Goal: Task Accomplishment & Management: Complete application form

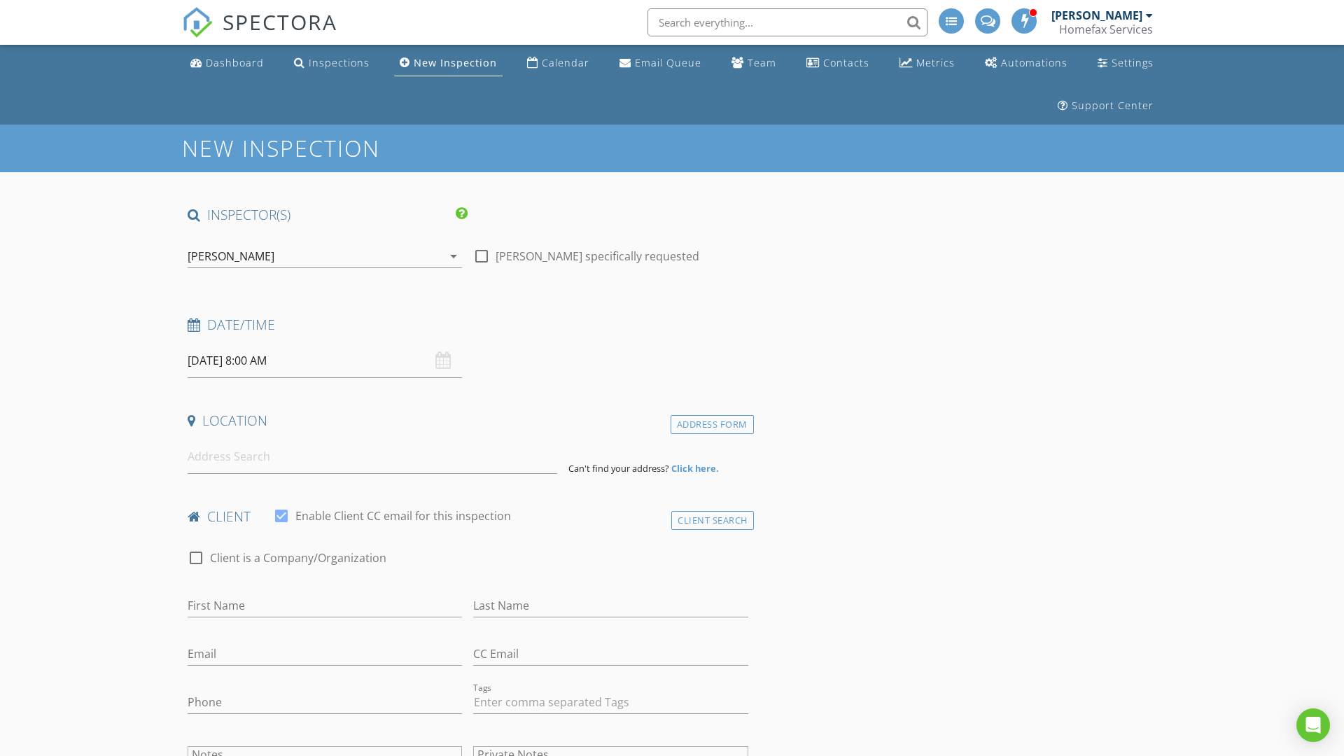
click at [325, 360] on input "08/28/2025 8:00 AM" at bounding box center [325, 361] width 274 height 34
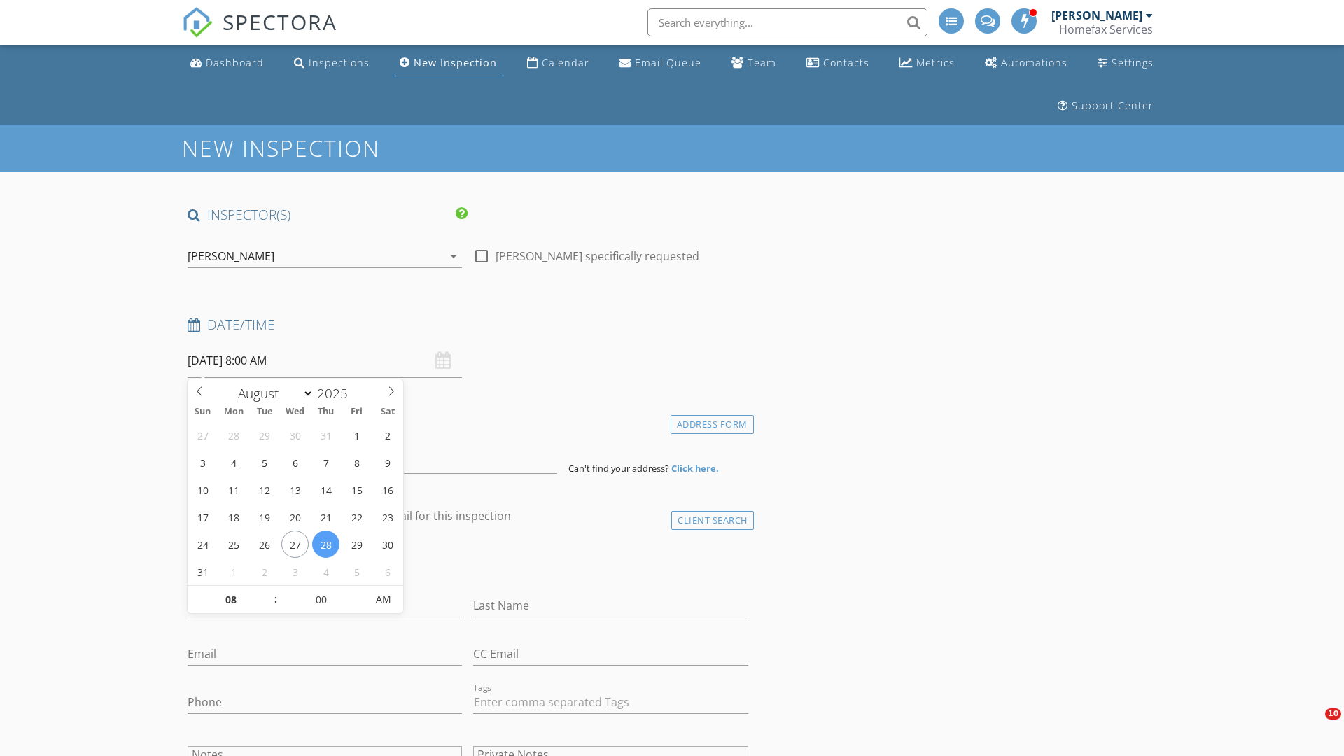
select select "8"
click at [337, 393] on input "2025" at bounding box center [337, 393] width 46 height 19
type input "2025"
type input "09/01/2025 8:00 AM"
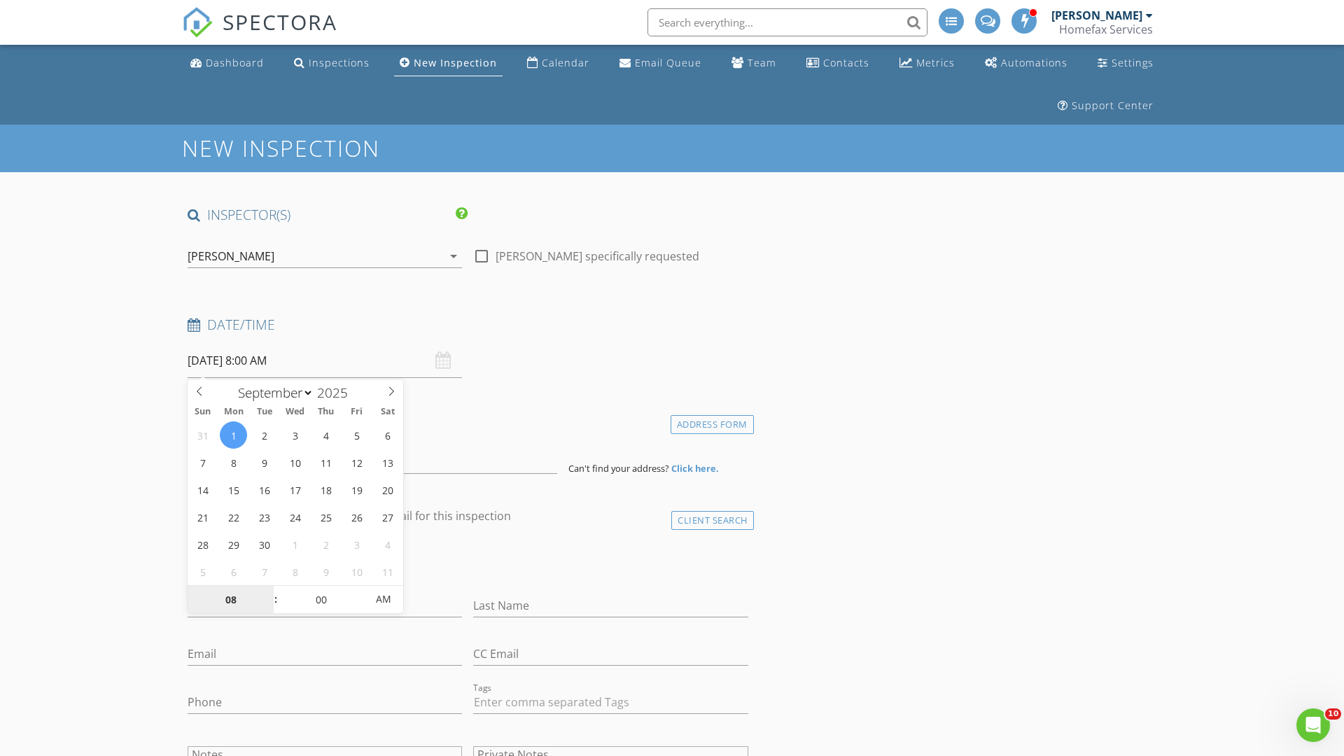
click at [230, 599] on input "08" at bounding box center [231, 600] width 86 height 28
click at [321, 598] on input "00" at bounding box center [321, 599] width 86 height 28
type input "01"
type input "09/01/2025 1:00 AM"
type input "00"
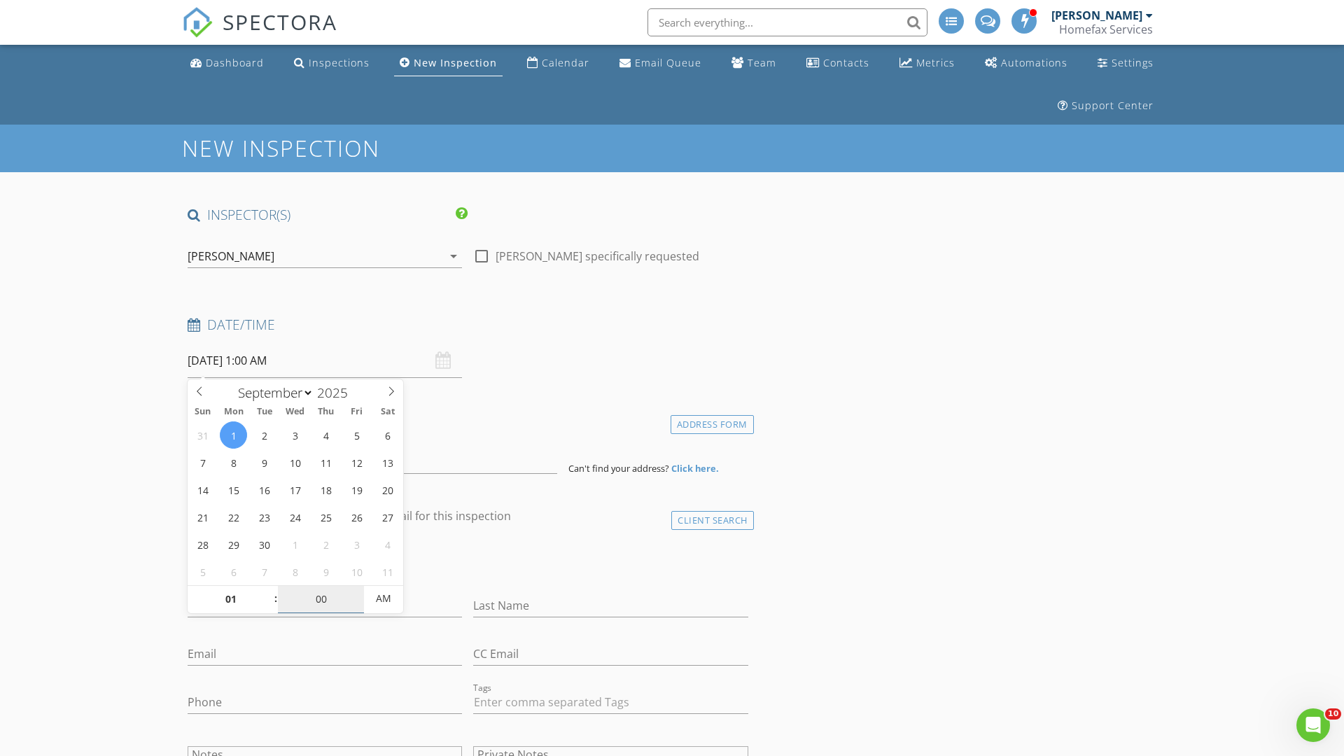
click at [384, 598] on span "AM" at bounding box center [383, 598] width 38 height 28
type input "[DATE] 1:00 PM"
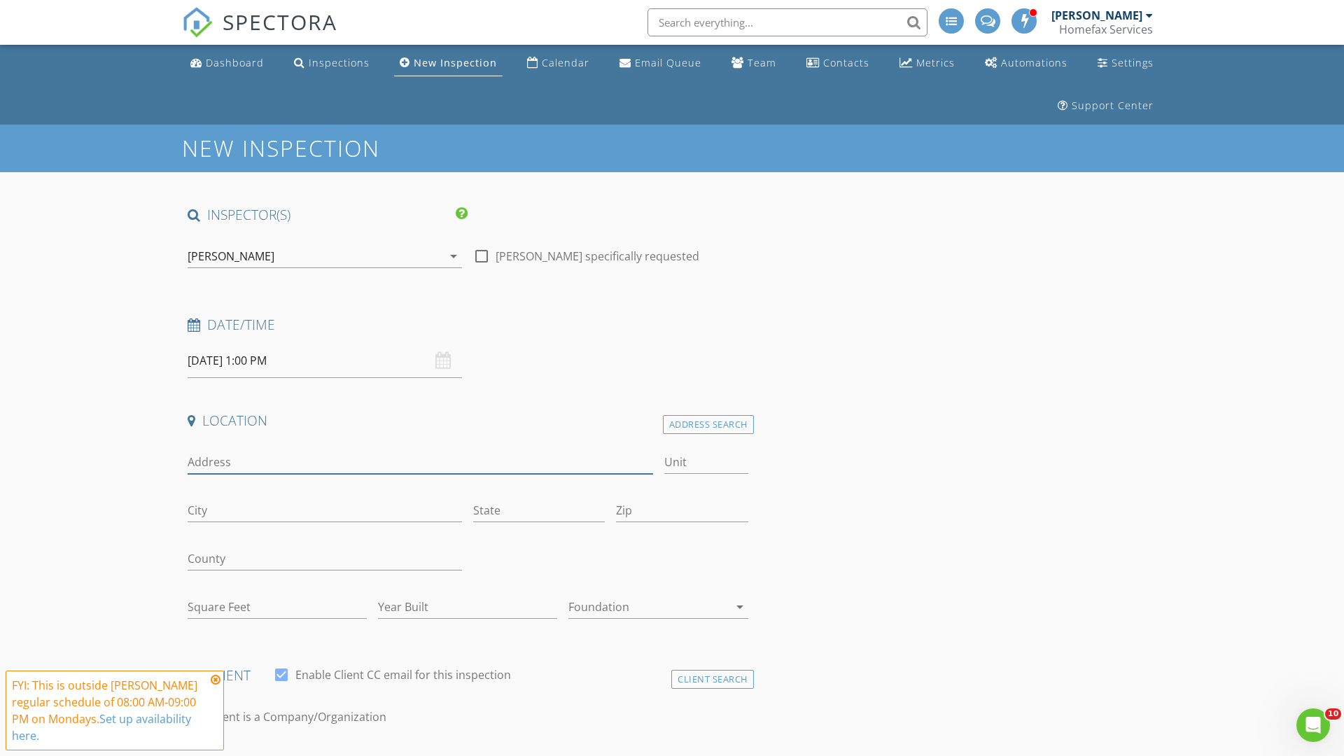
click at [420, 462] on input "Address" at bounding box center [420, 462] width 465 height 23
type input "[STREET_ADDRESS]"
click at [325, 510] on input "City" at bounding box center [325, 510] width 274 height 23
type input "Edina"
click at [539, 510] on input "State" at bounding box center [539, 510] width 132 height 23
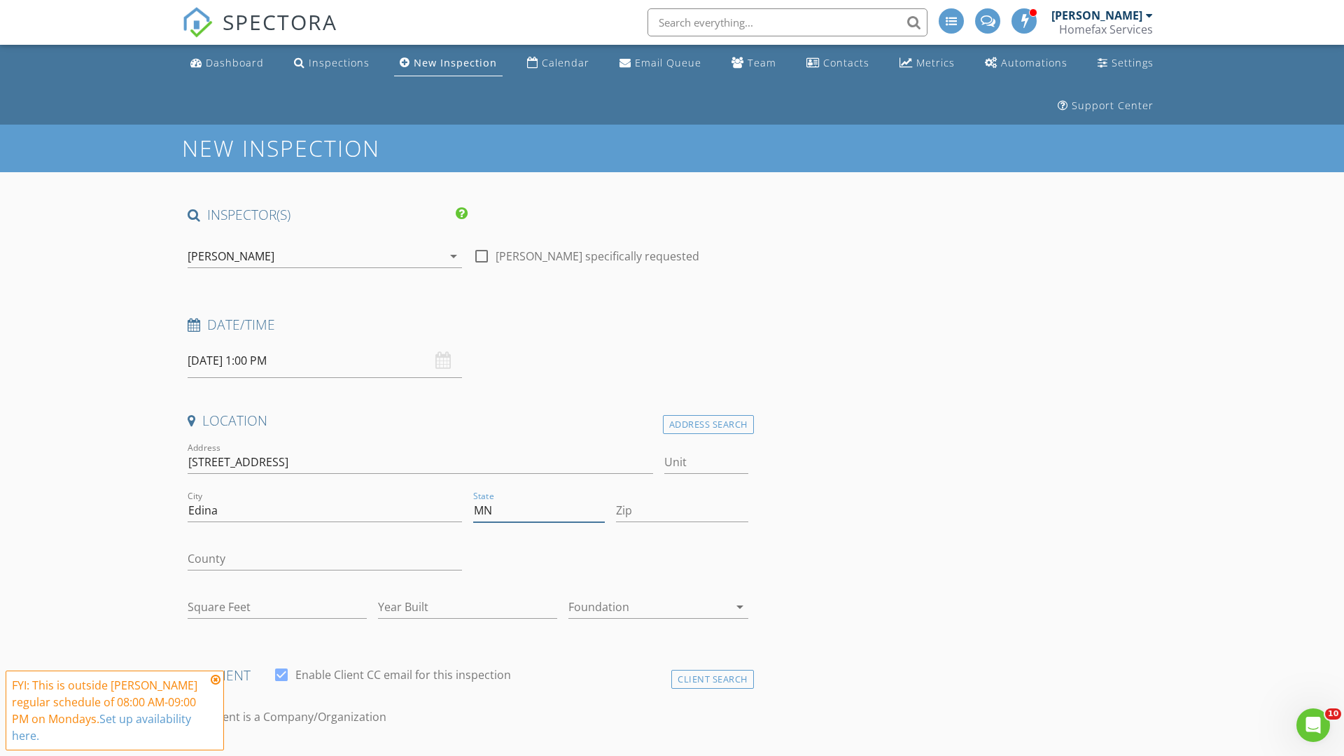
type input "MN"
click at [682, 510] on input "Zip" at bounding box center [682, 510] width 132 height 23
type input "55439"
click at [325, 753] on input "First Name" at bounding box center [325, 764] width 274 height 23
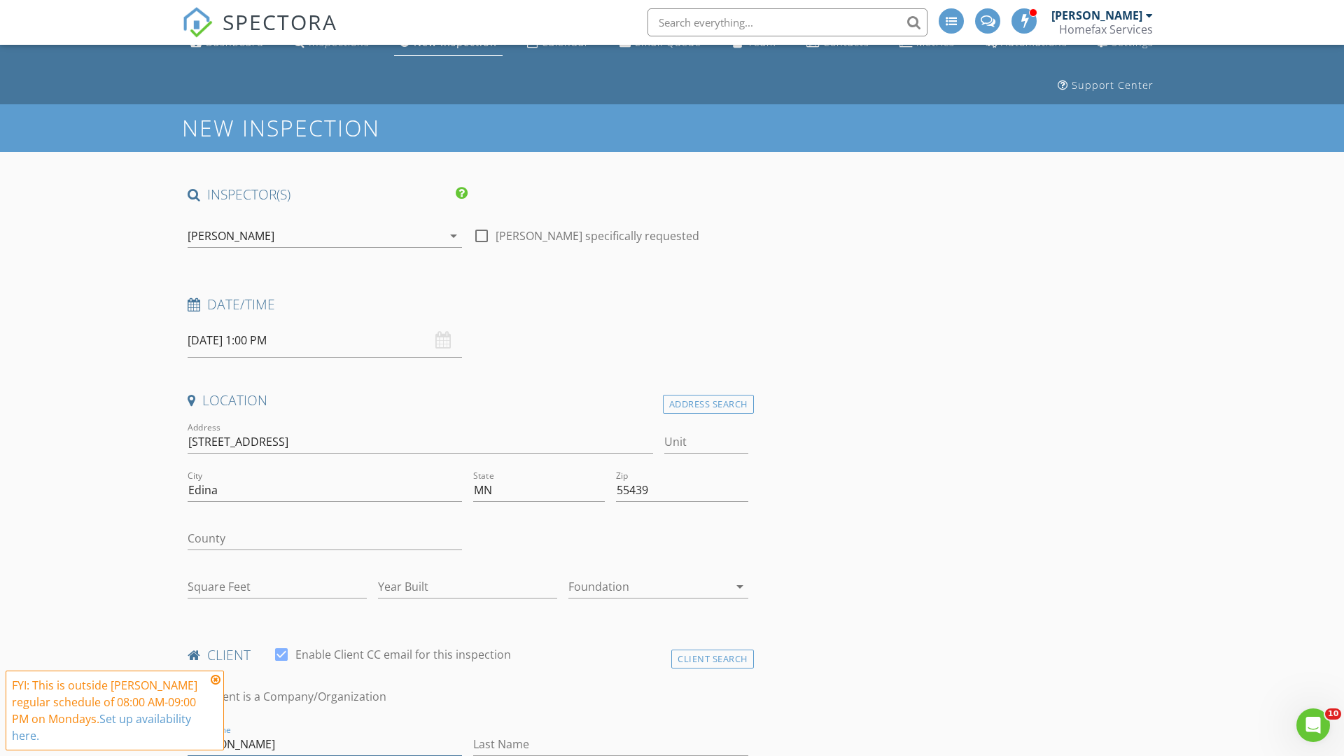
type input "[PERSON_NAME]"
click at [610, 744] on input "Last Name" at bounding box center [610, 744] width 274 height 23
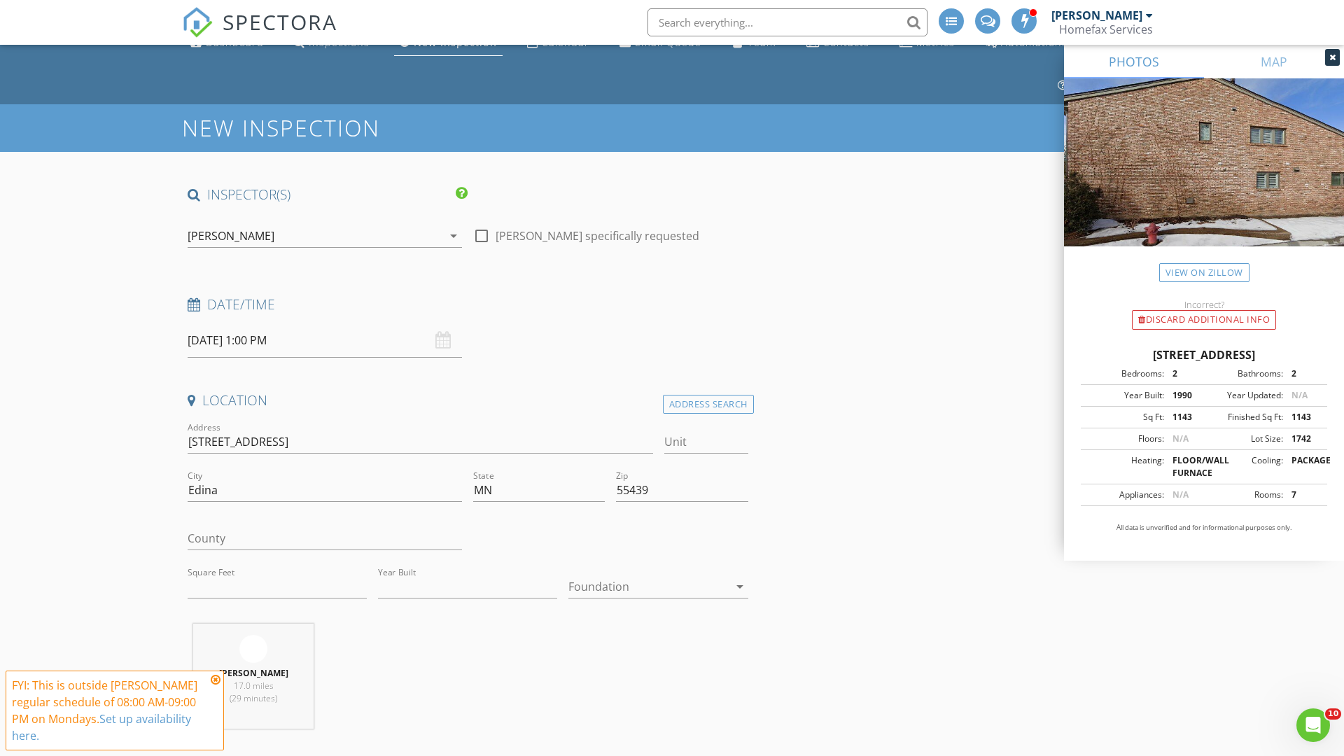
type input "[PERSON_NAME]"
type input "1143"
type input "1990"
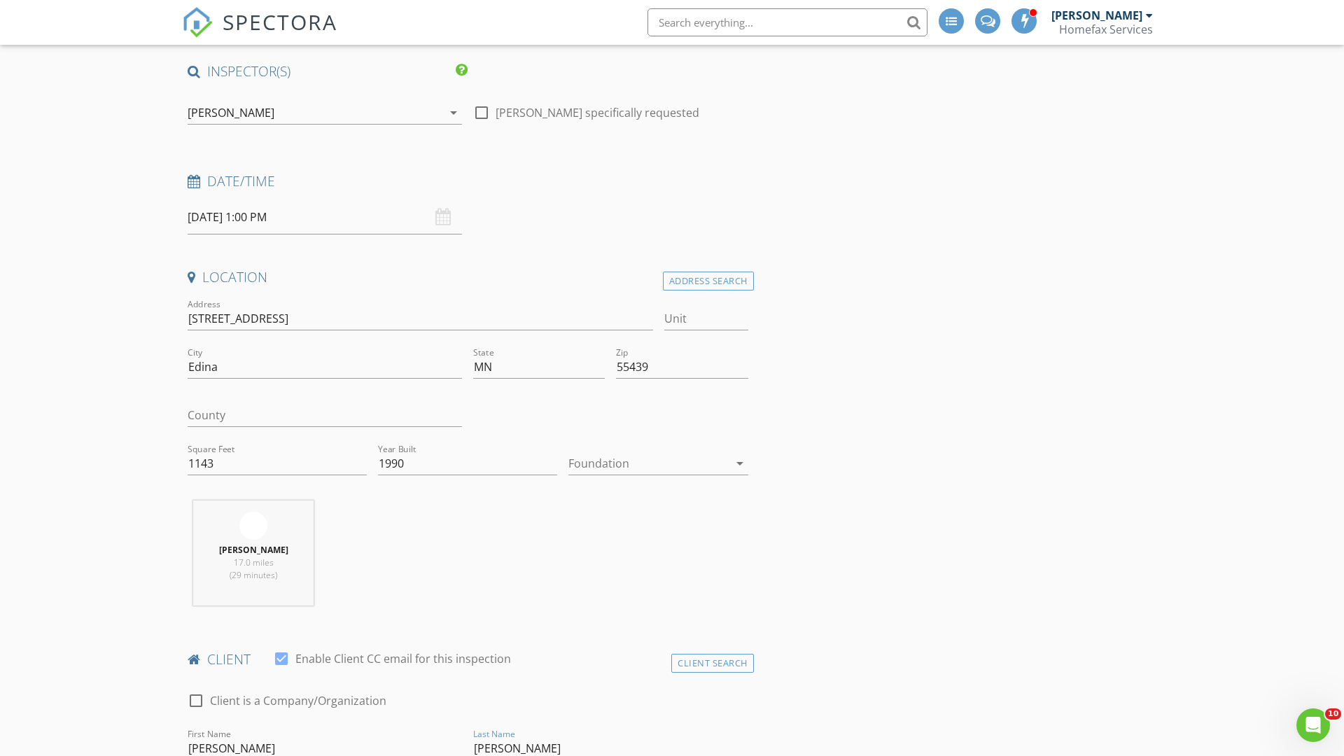
type input "[PERSON_NAME]"
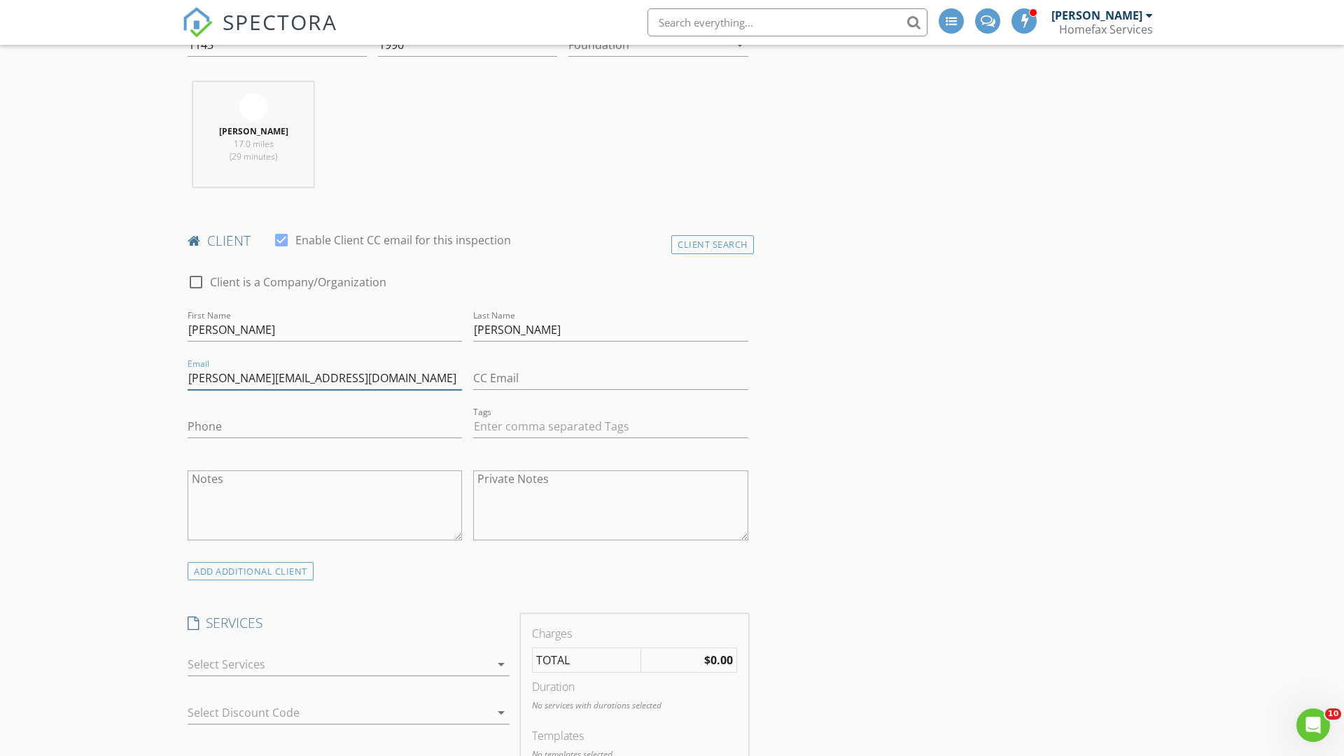
type input "[PERSON_NAME][EMAIL_ADDRESS][DOMAIN_NAME]"
click at [325, 426] on input "Phone" at bounding box center [325, 426] width 274 height 23
type input "[PHONE_NUMBER]"
click at [339, 664] on div at bounding box center [339, 664] width 302 height 22
click at [363, 670] on div "General Home Inspection" at bounding box center [364, 670] width 269 height 28
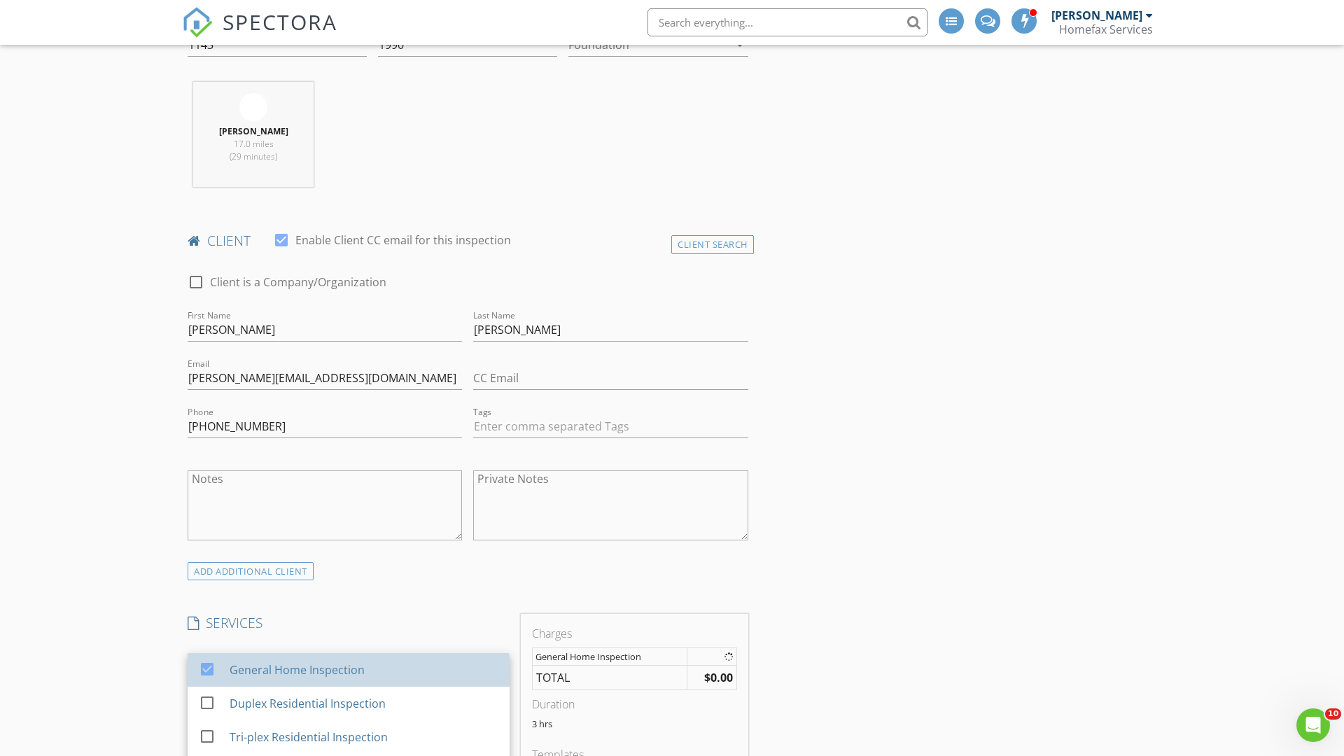
checkbox input "false"
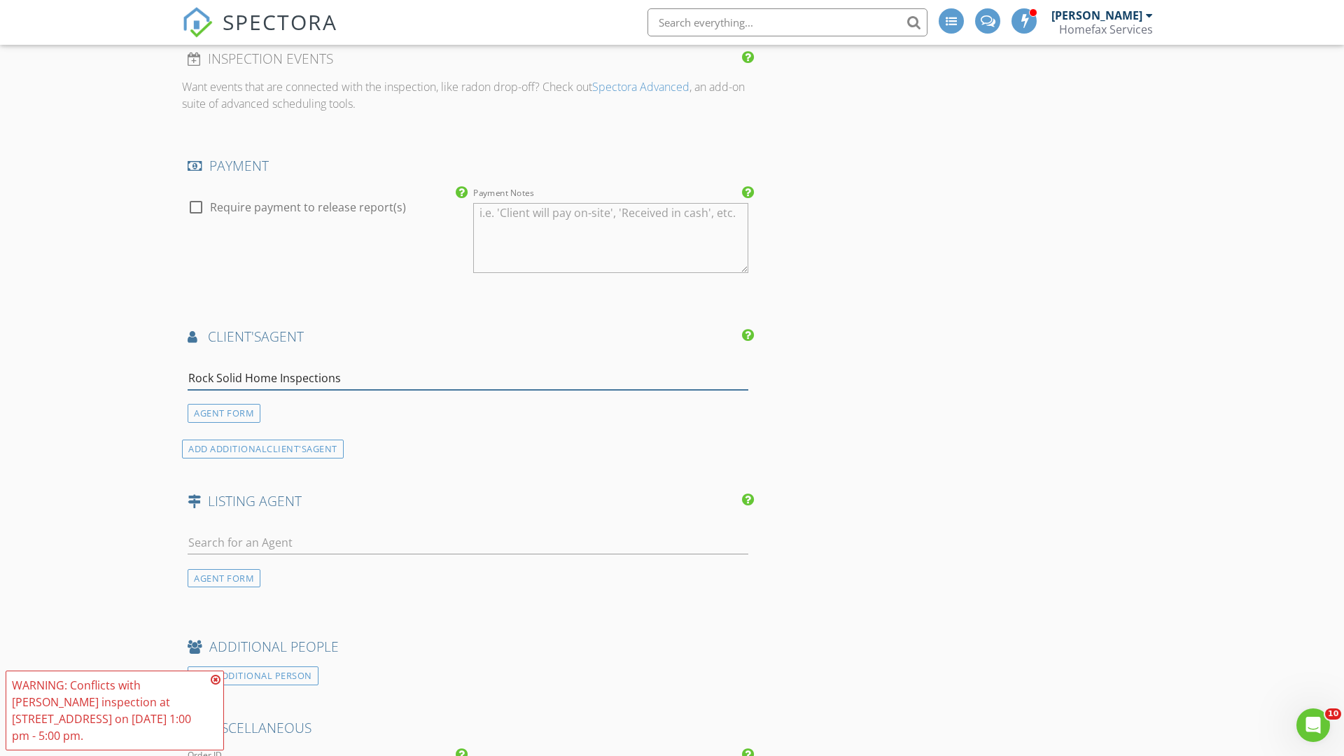
type input "Rock Solid Home Inspections*"
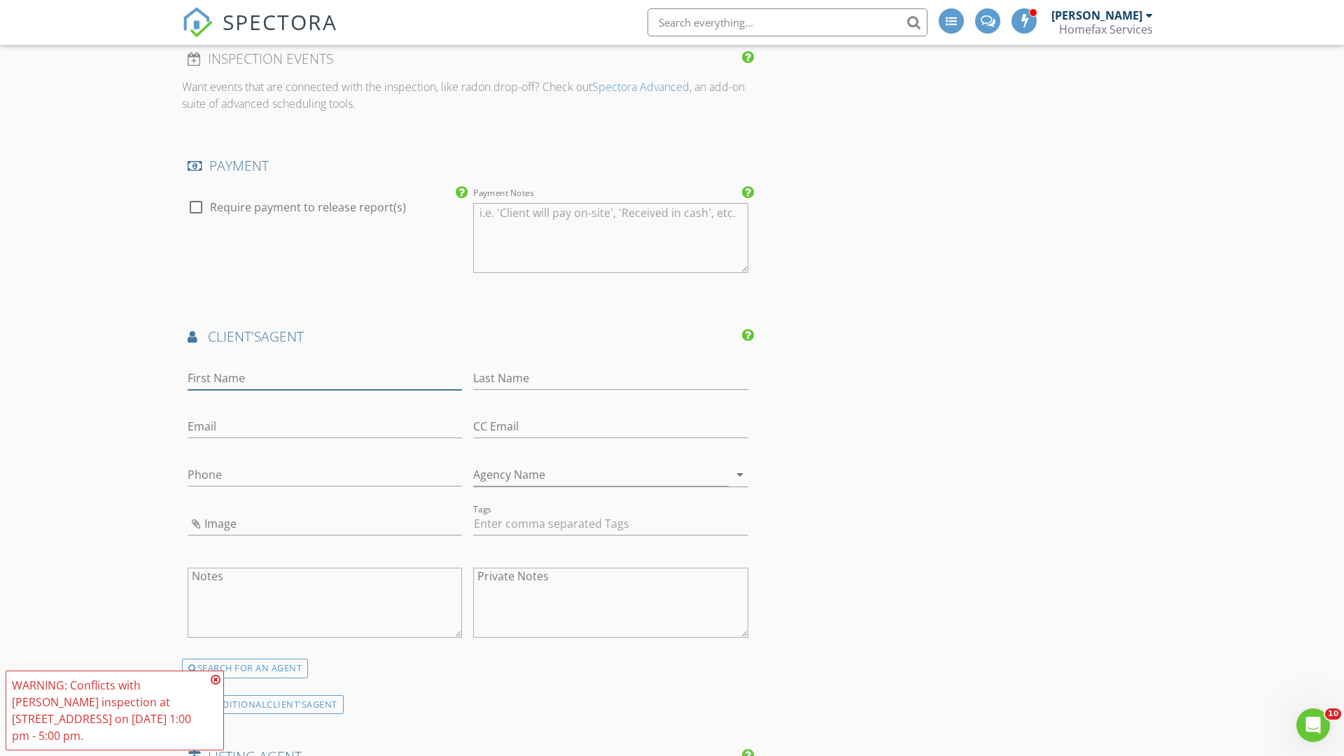
click at [325, 378] on input "First Name" at bounding box center [325, 378] width 274 height 23
type input "[PERSON_NAME]"
click at [610, 378] on input "text" at bounding box center [610, 378] width 274 height 23
type input "[PERSON_NAME]"
click at [325, 426] on input "text" at bounding box center [325, 426] width 274 height 23
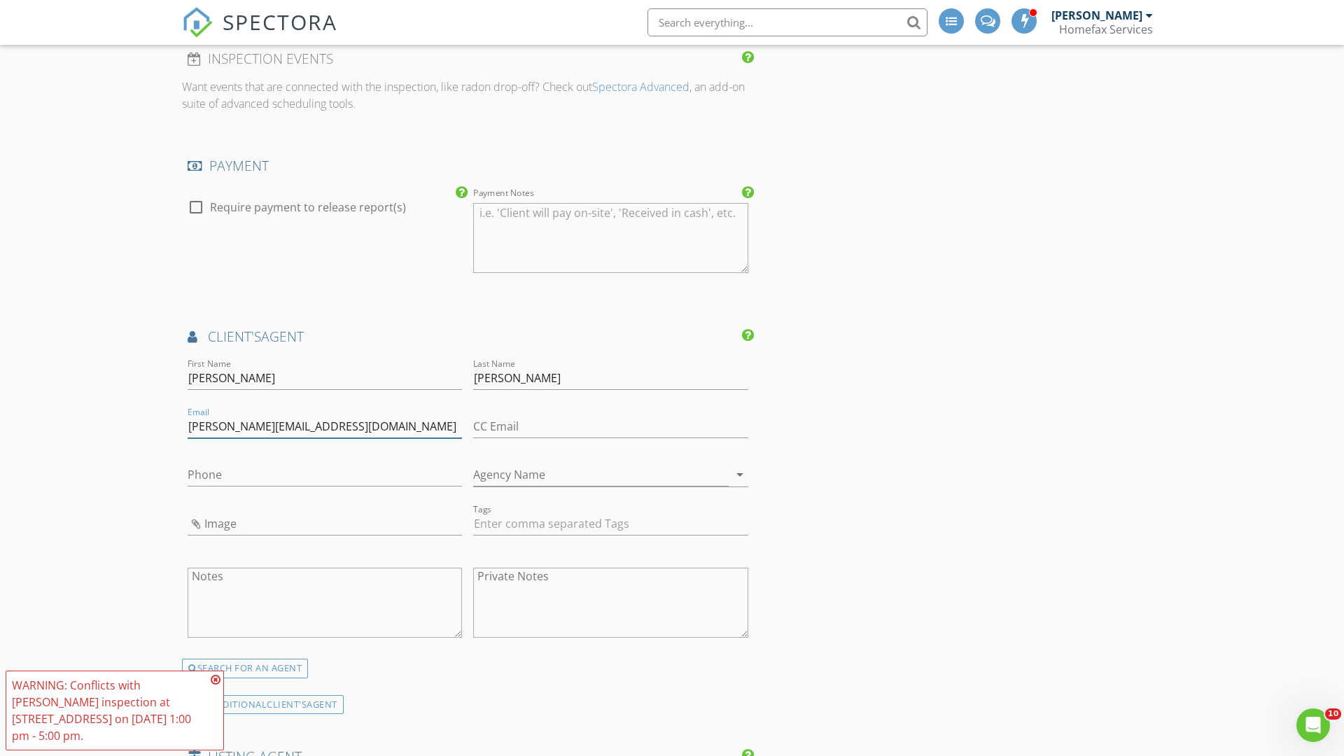
type input "[PERSON_NAME][EMAIL_ADDRESS][DOMAIN_NAME]"
click at [325, 475] on input "text" at bounding box center [325, 474] width 274 height 23
type input "[PHONE_NUMBER]"
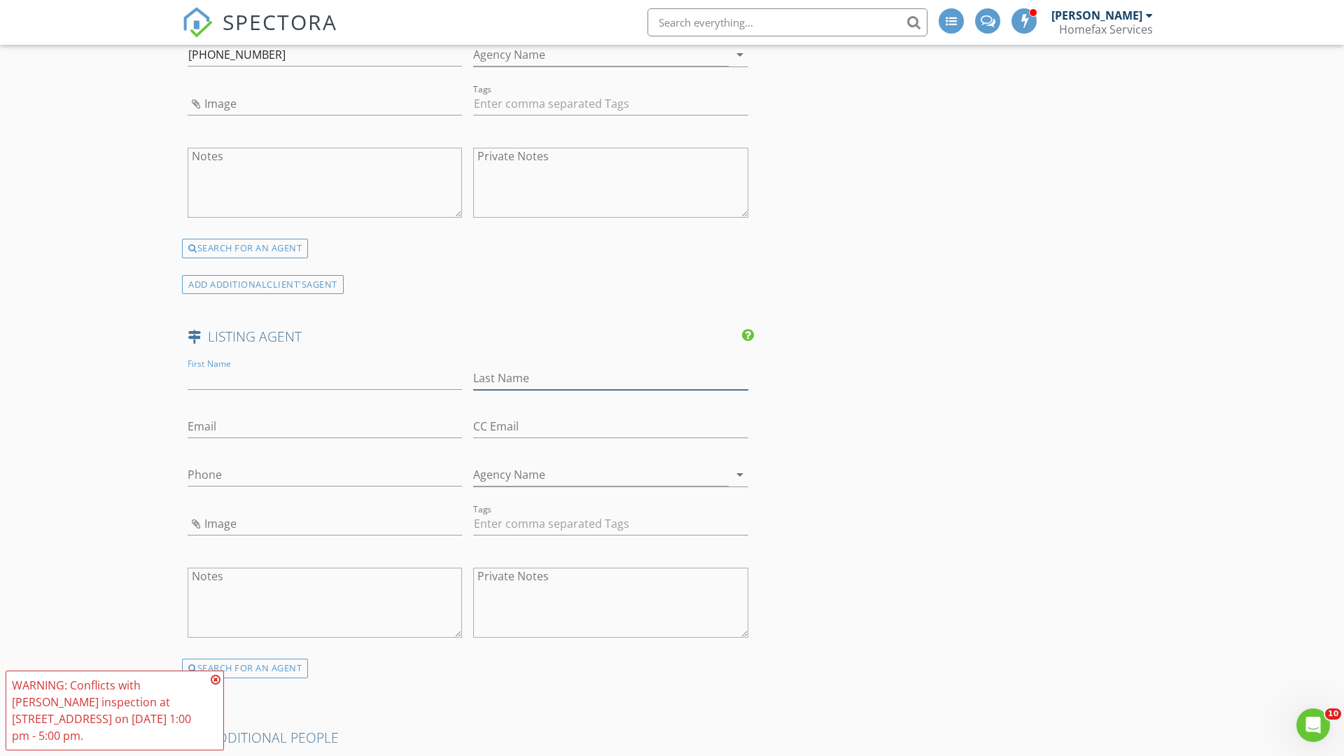
click at [610, 378] on input "text" at bounding box center [610, 378] width 274 height 23
click at [325, 426] on input "text" at bounding box center [325, 426] width 274 height 23
click at [325, 475] on input "text" at bounding box center [325, 474] width 274 height 23
